Goal: Task Accomplishment & Management: Manage account settings

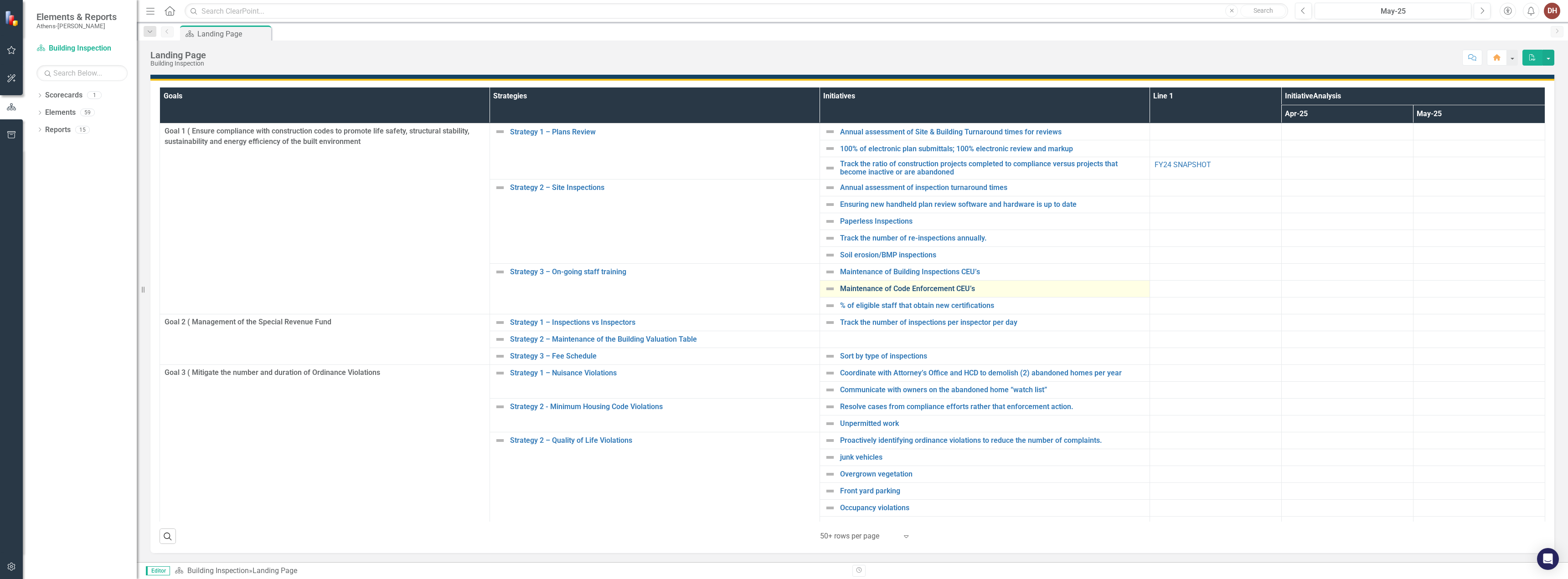
scroll to position [197, 0]
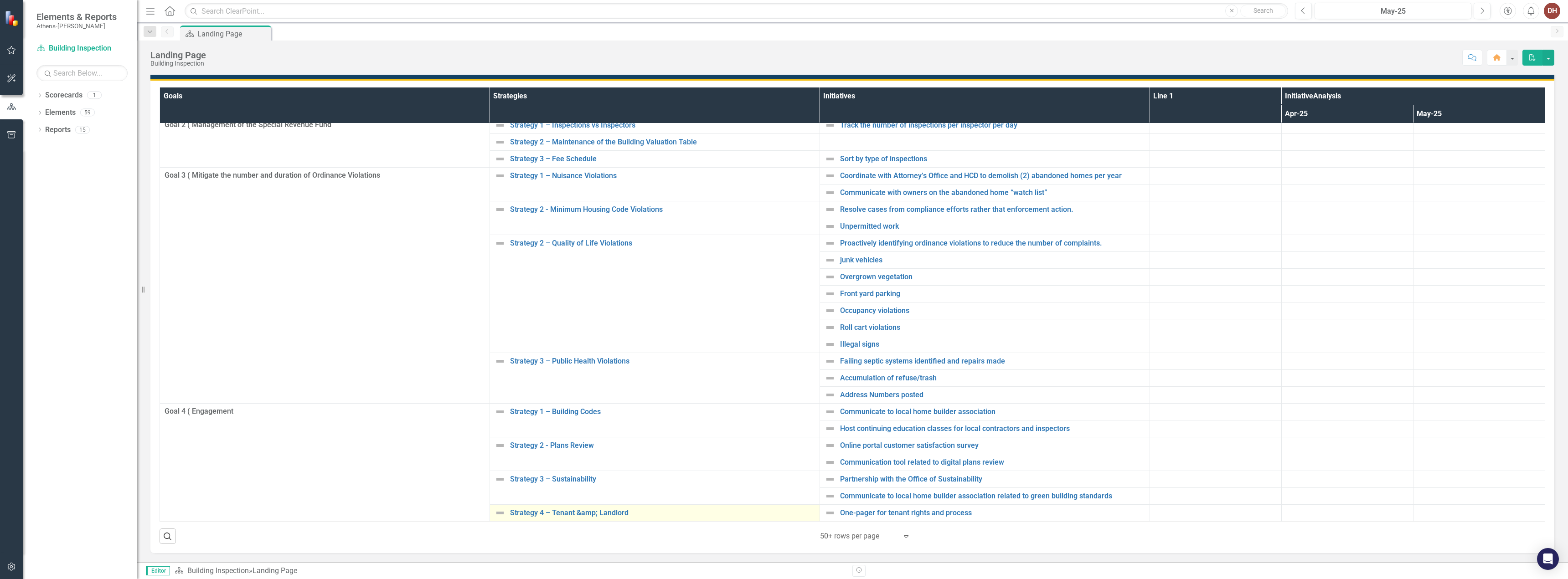
click at [642, 506] on td "Strategy 4 – Tenant &amp; Landlord Edit Edit Strategy Link Open Element" at bounding box center [654, 513] width 330 height 17
click at [645, 508] on link "Strategy 4 – Tenant &amp; Landlord" at bounding box center [662, 512] width 305 height 8
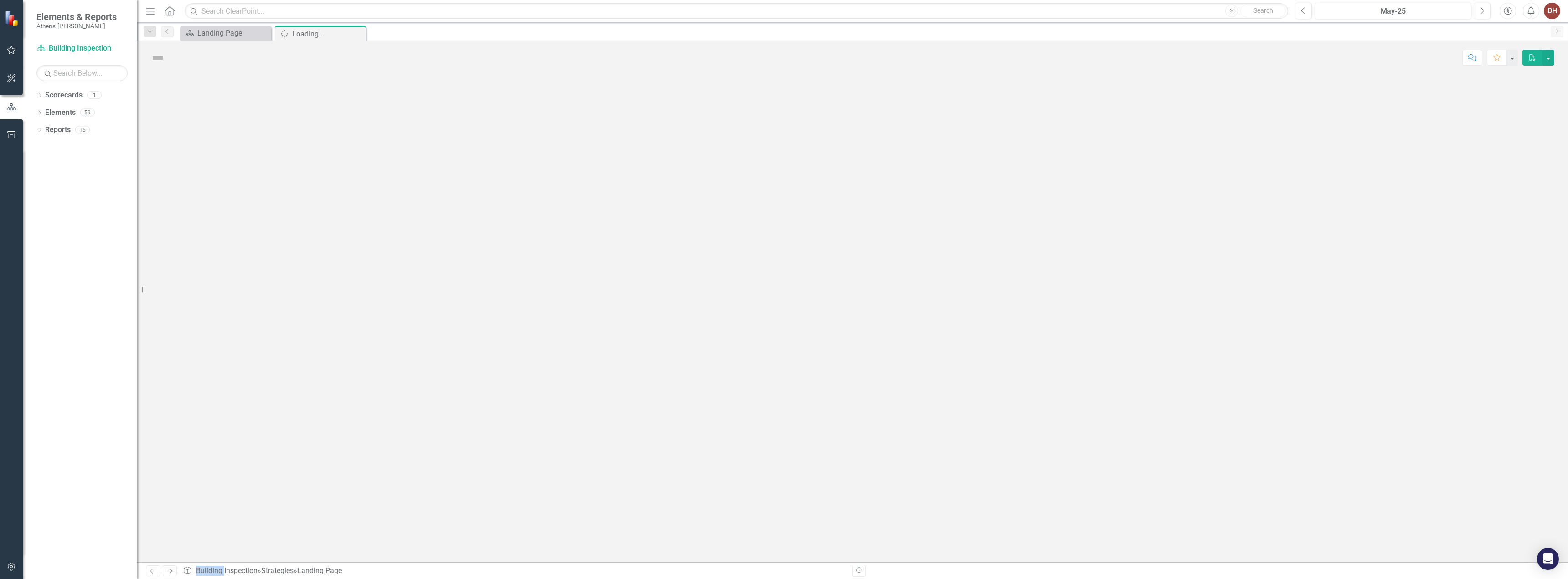
click at [645, 508] on div at bounding box center [852, 318] width 1431 height 487
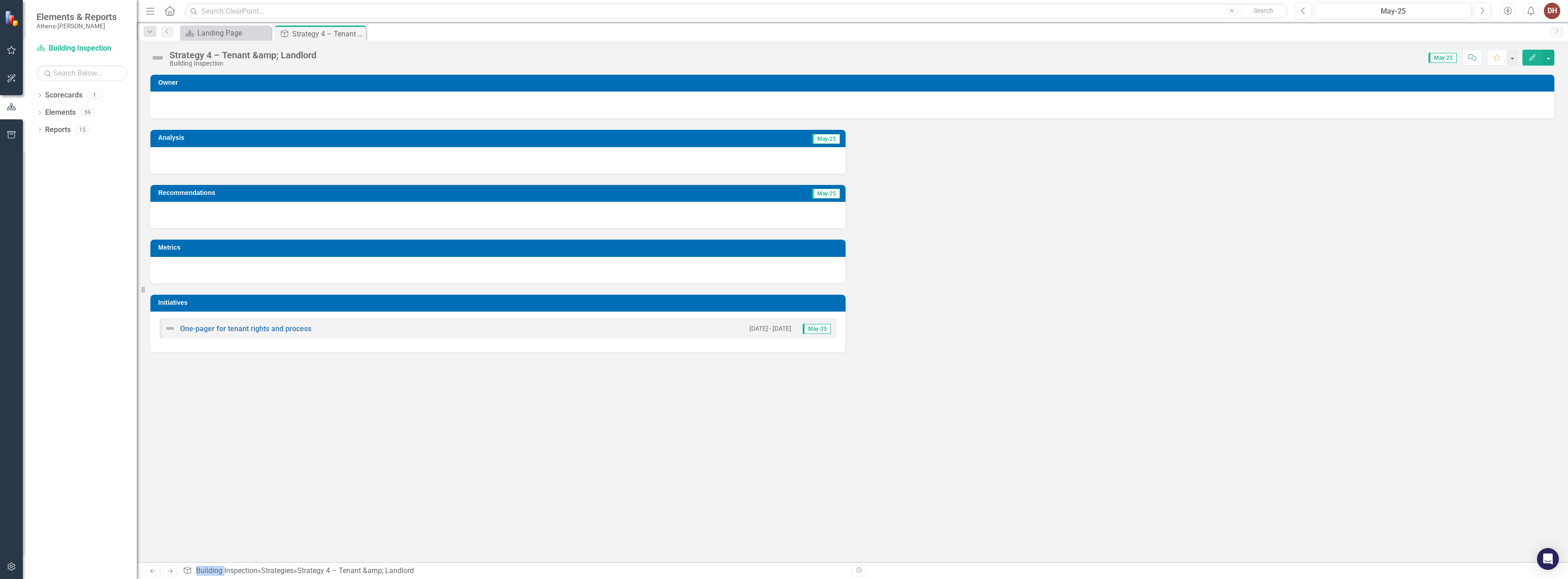
click at [1532, 54] on icon "Edit" at bounding box center [1532, 57] width 8 height 6
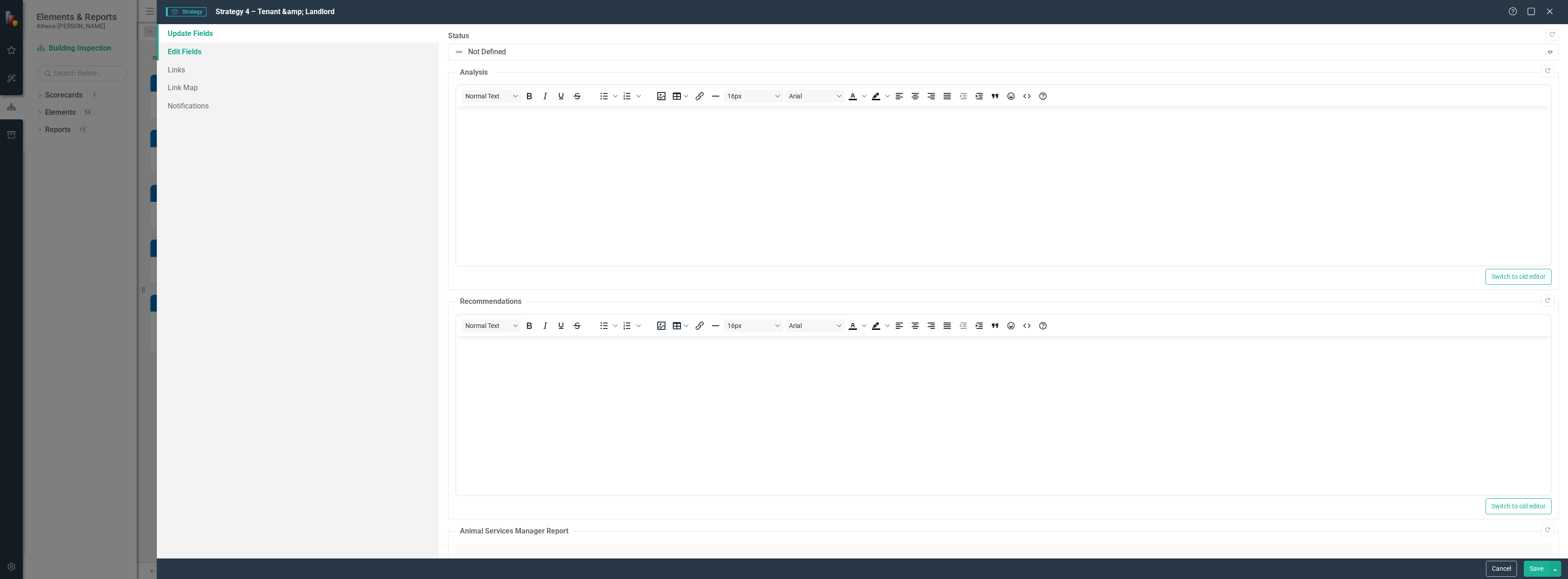
click at [195, 50] on link "Edit Fields" at bounding box center [298, 52] width 282 height 18
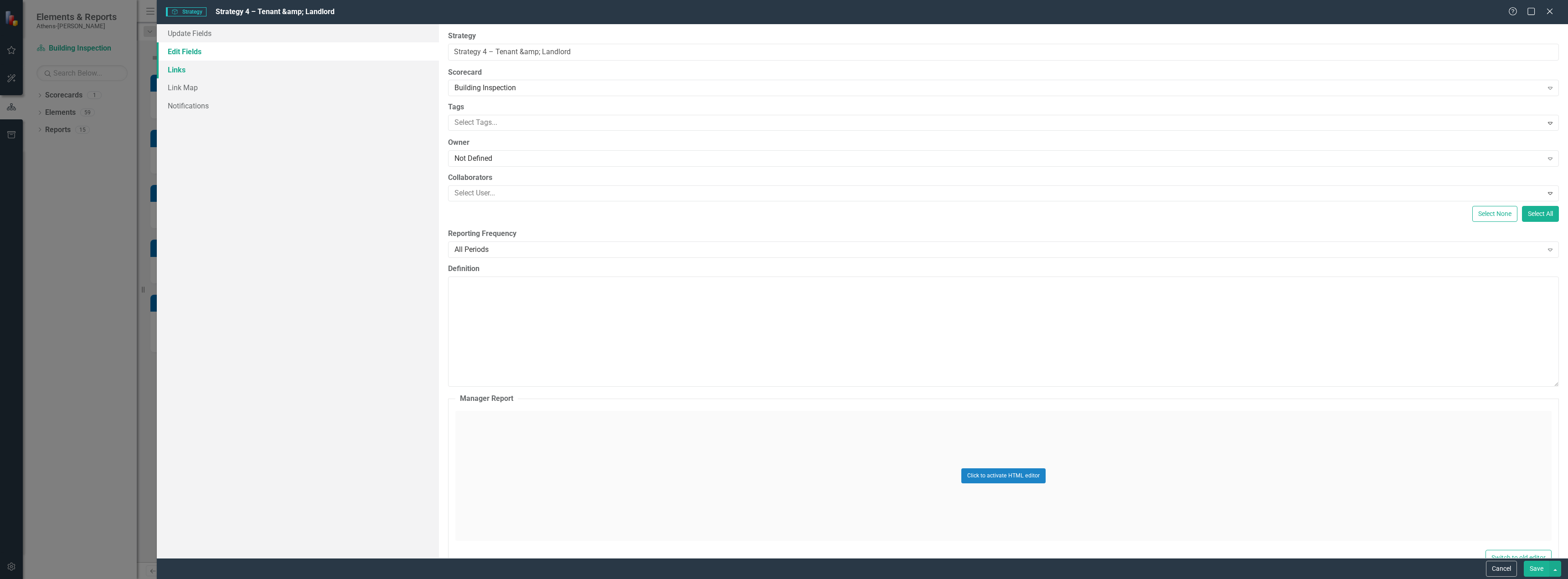
click at [171, 72] on link "Links" at bounding box center [298, 70] width 282 height 18
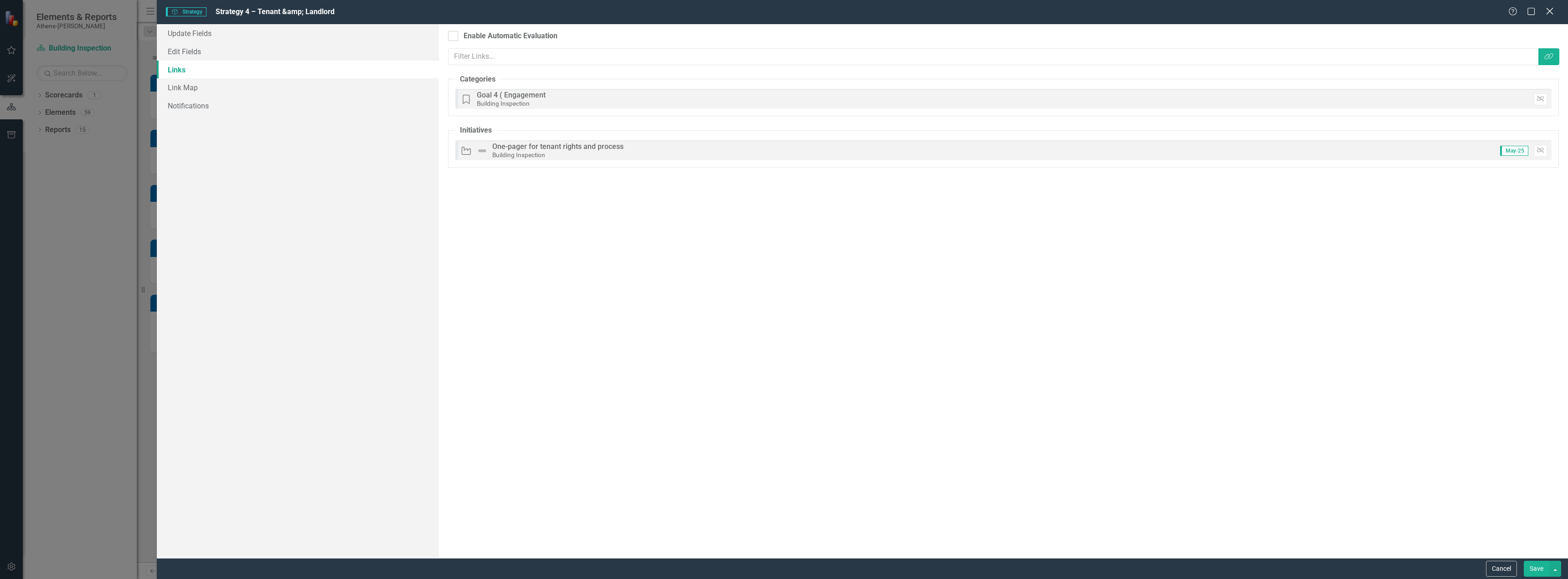
click at [1550, 15] on icon "Close" at bounding box center [1549, 11] width 12 height 9
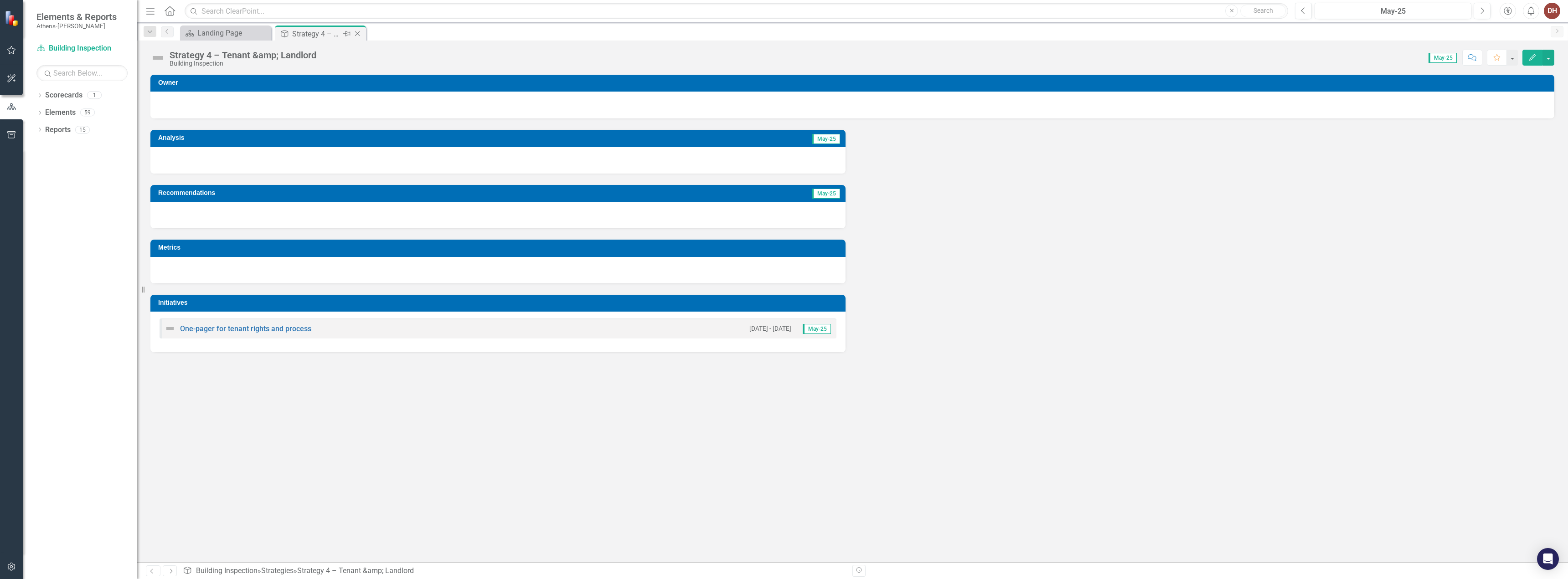
click at [357, 34] on icon "Close" at bounding box center [357, 33] width 9 height 7
